Goal: Navigation & Orientation: Find specific page/section

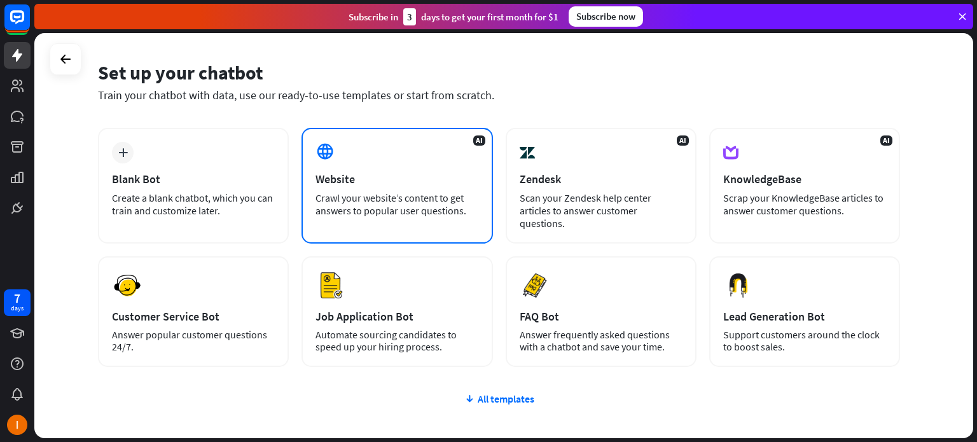
scroll to position [25, 0]
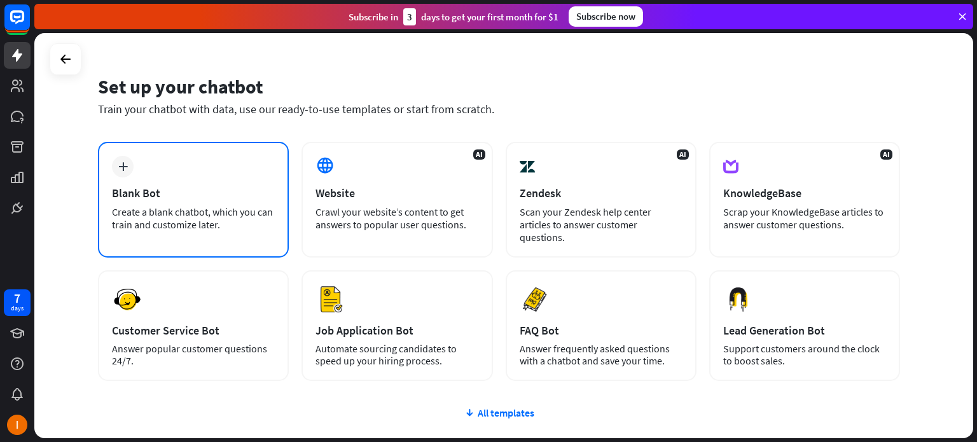
click at [247, 171] on div "plus Blank Bot Create a blank chatbot, which you can train and customize later." at bounding box center [193, 200] width 191 height 116
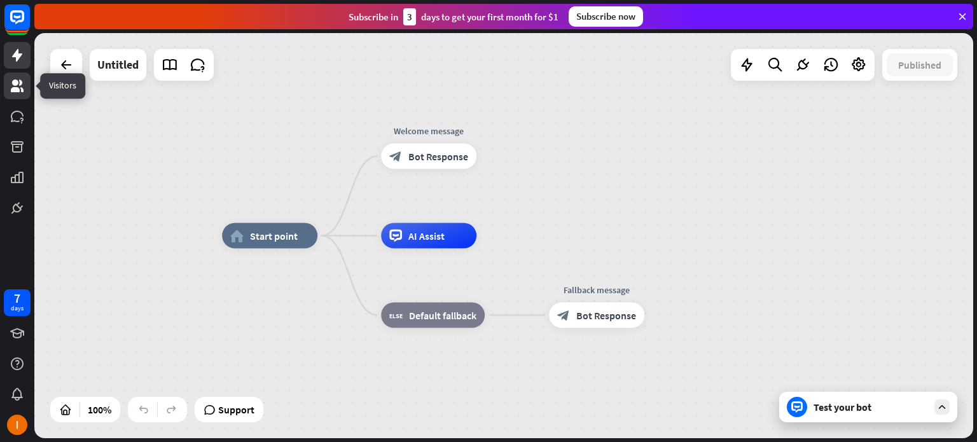
click at [11, 89] on icon at bounding box center [17, 86] width 13 height 13
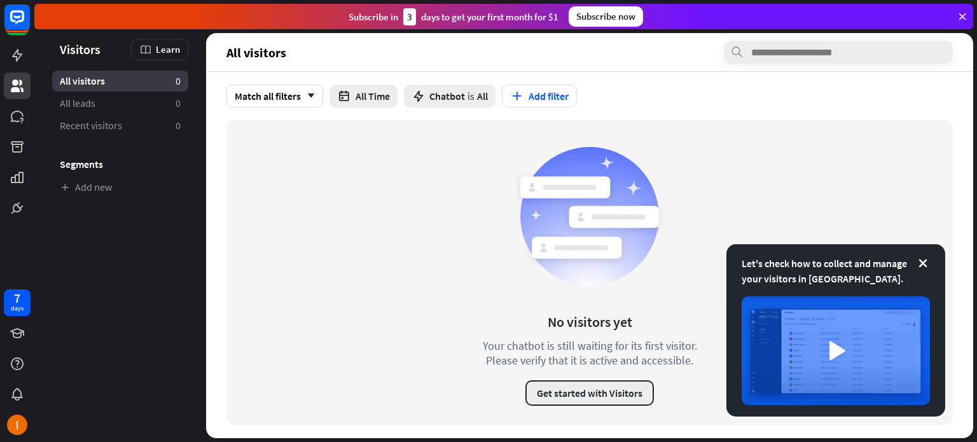
click at [572, 392] on button "Get started with Visitors" at bounding box center [590, 393] width 129 height 25
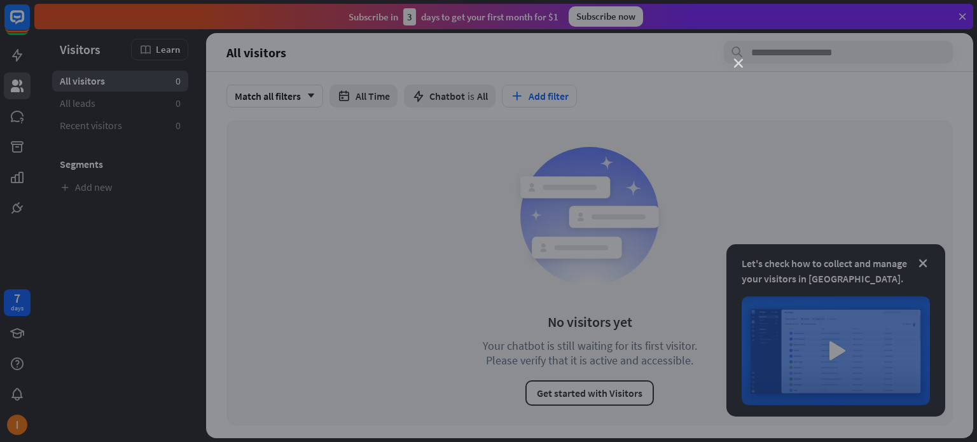
click at [734, 66] on icon "close" at bounding box center [738, 63] width 9 height 9
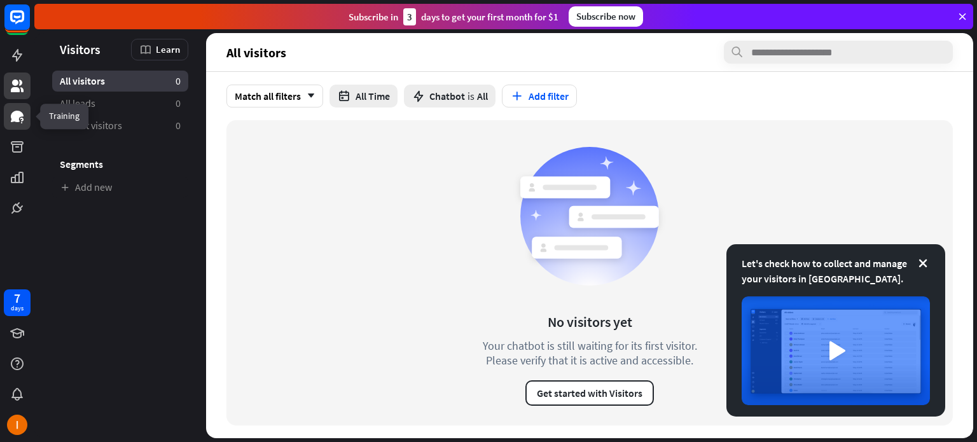
click at [13, 121] on icon at bounding box center [17, 116] width 13 height 11
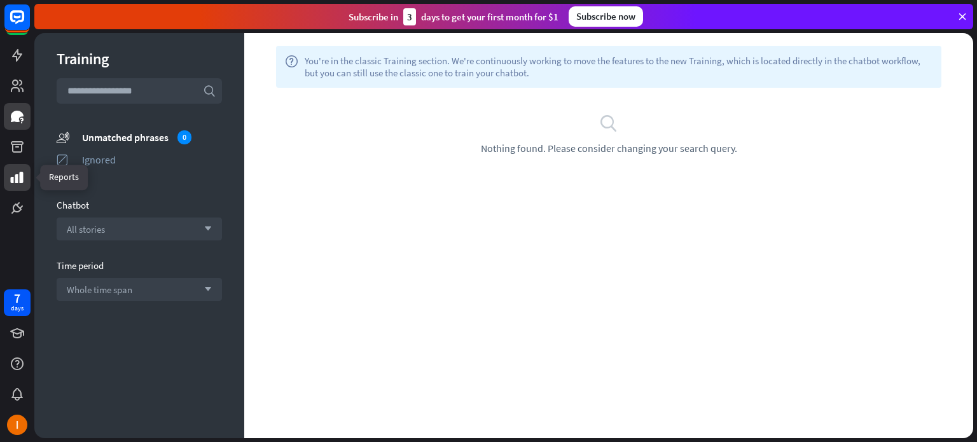
click at [22, 183] on icon at bounding box center [17, 177] width 15 height 15
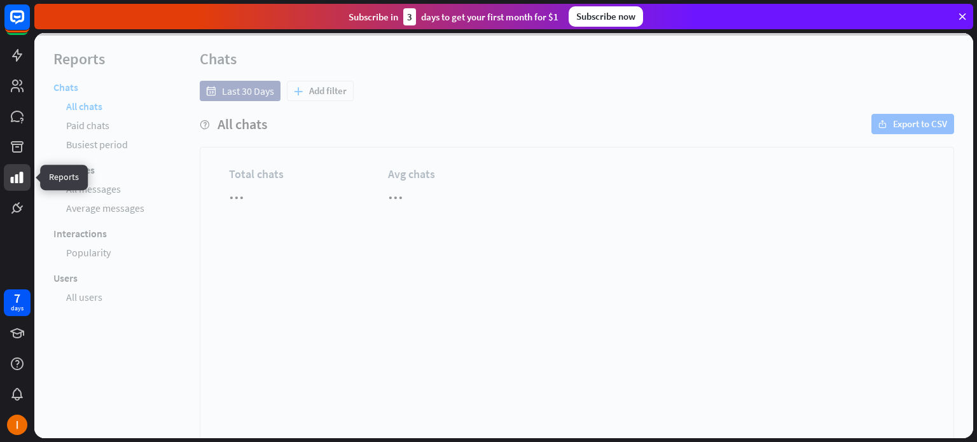
click at [22, 183] on icon at bounding box center [17, 177] width 15 height 15
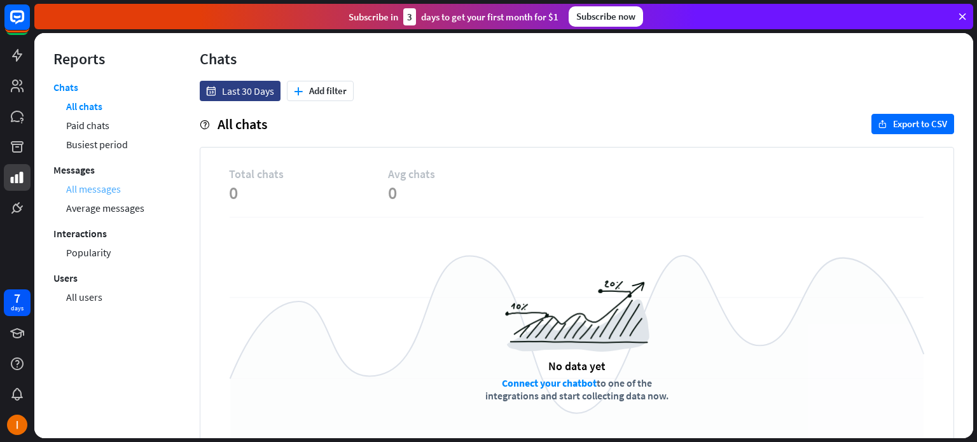
click at [101, 186] on link "All messages" at bounding box center [93, 188] width 55 height 19
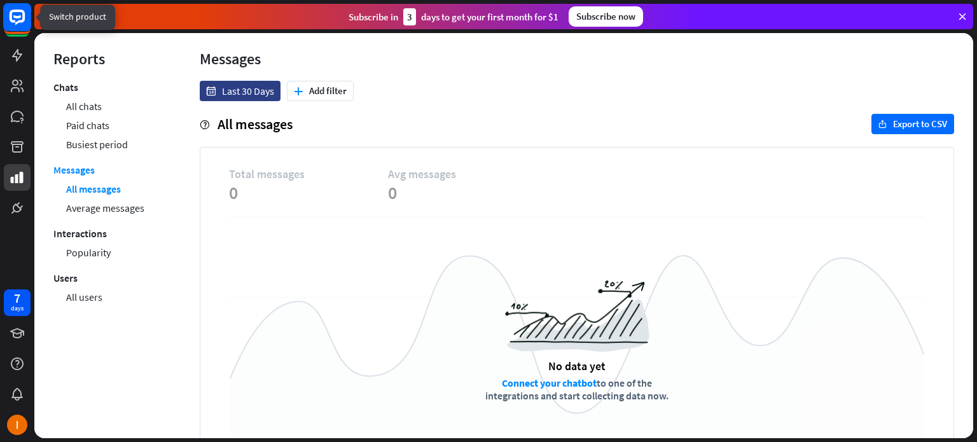
click at [23, 18] on icon at bounding box center [17, 17] width 15 height 15
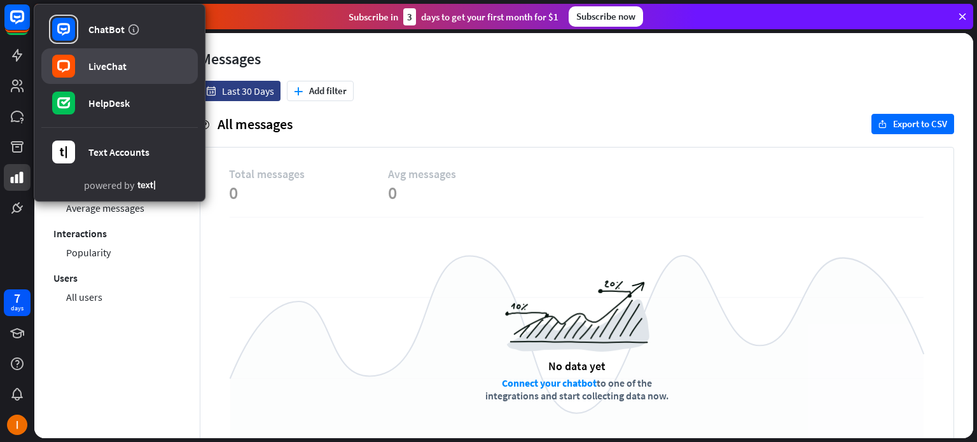
click at [99, 60] on div "LiveChat" at bounding box center [107, 66] width 38 height 13
